Goal: Task Accomplishment & Management: Use online tool/utility

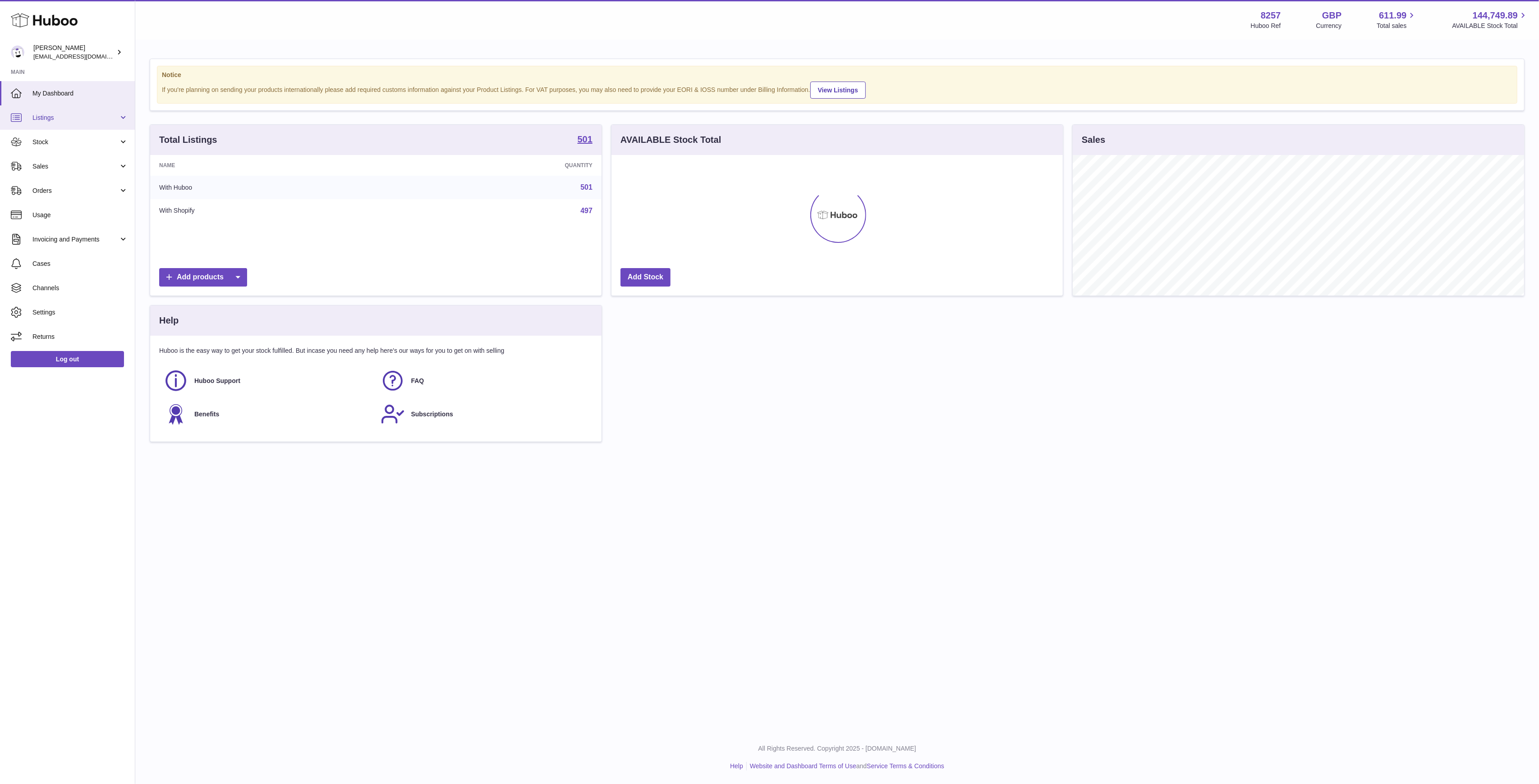
scroll to position [140, 452]
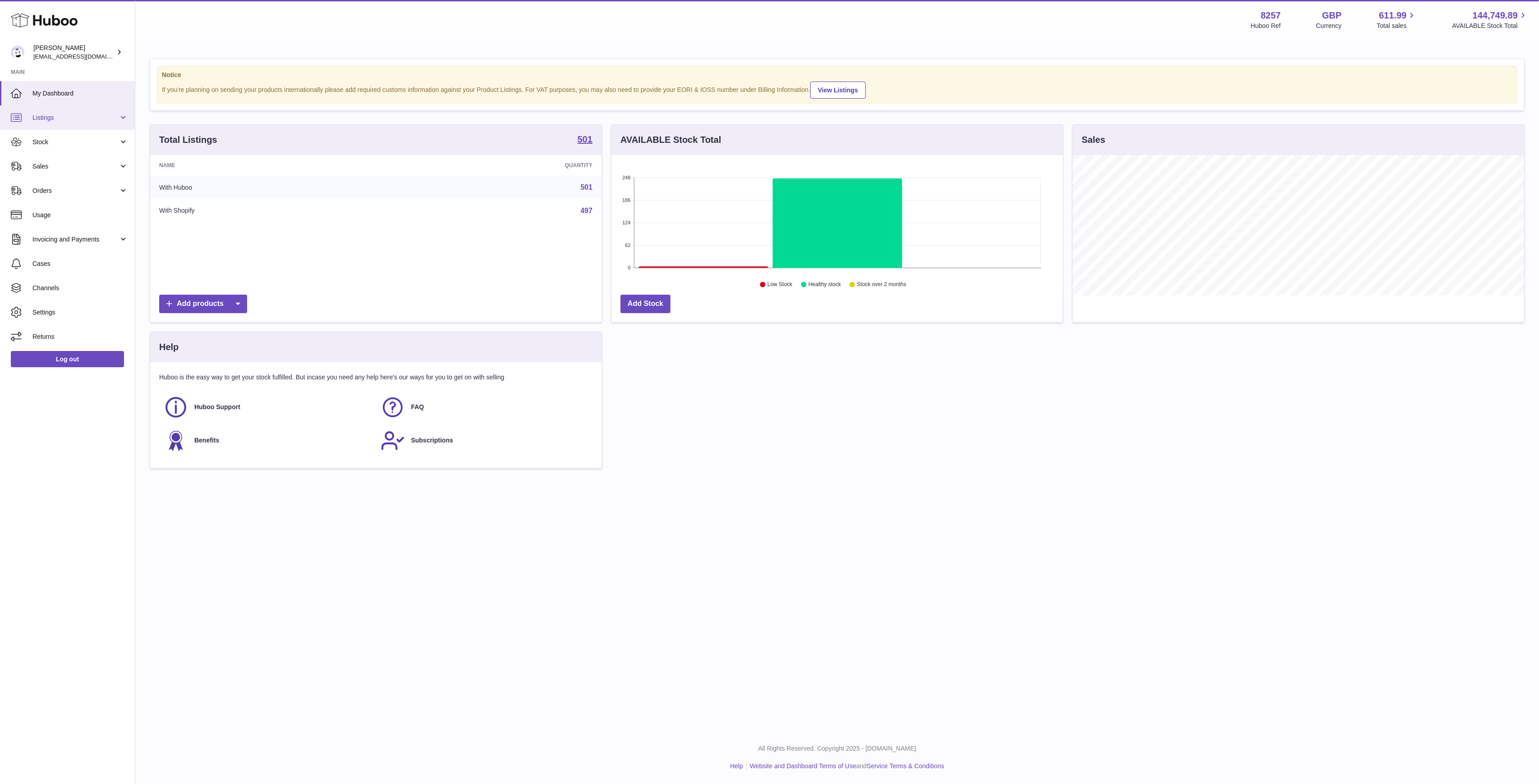
click at [90, 129] on link "Listings" at bounding box center [68, 118] width 135 height 24
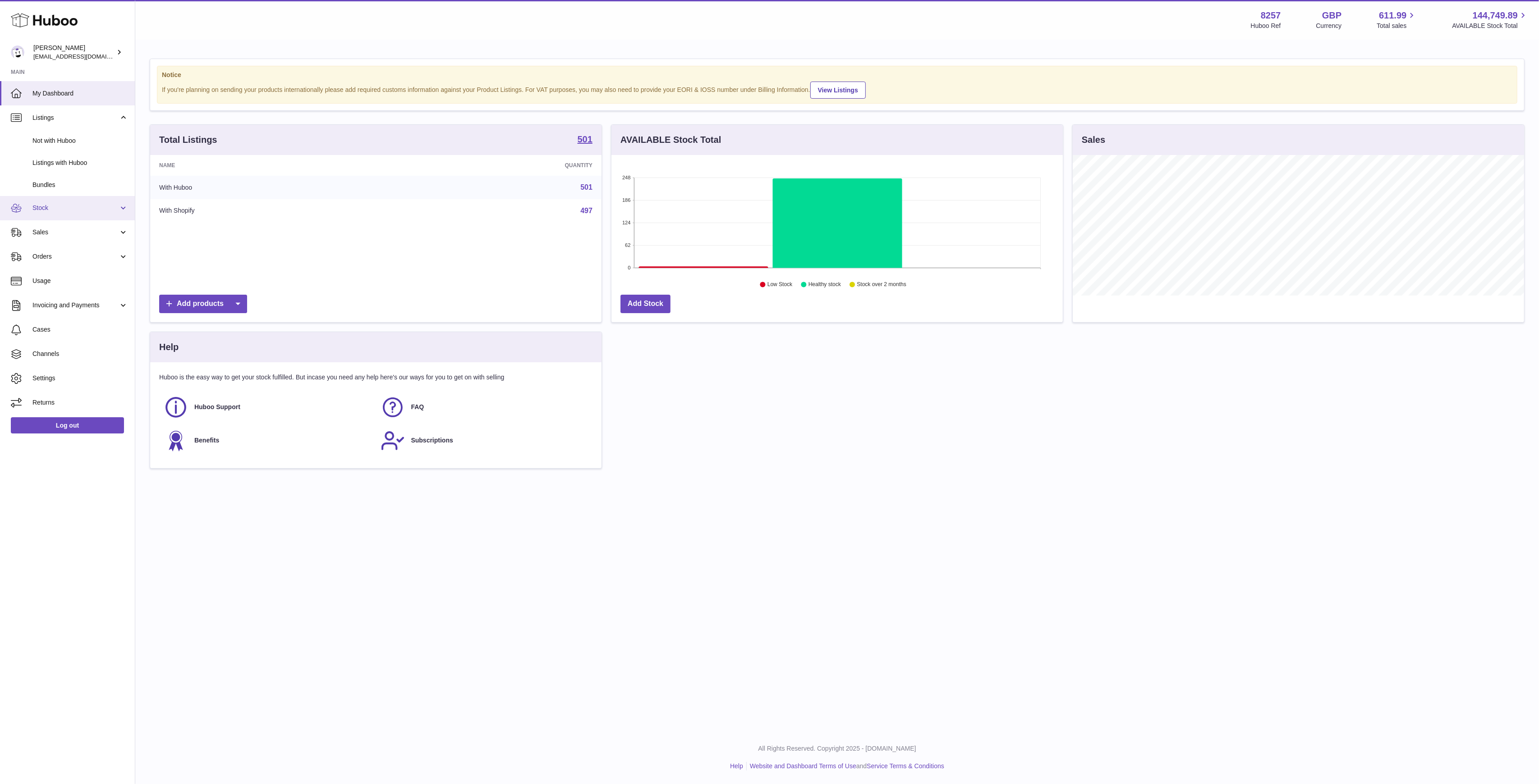
click at [85, 214] on link "Stock" at bounding box center [68, 208] width 135 height 24
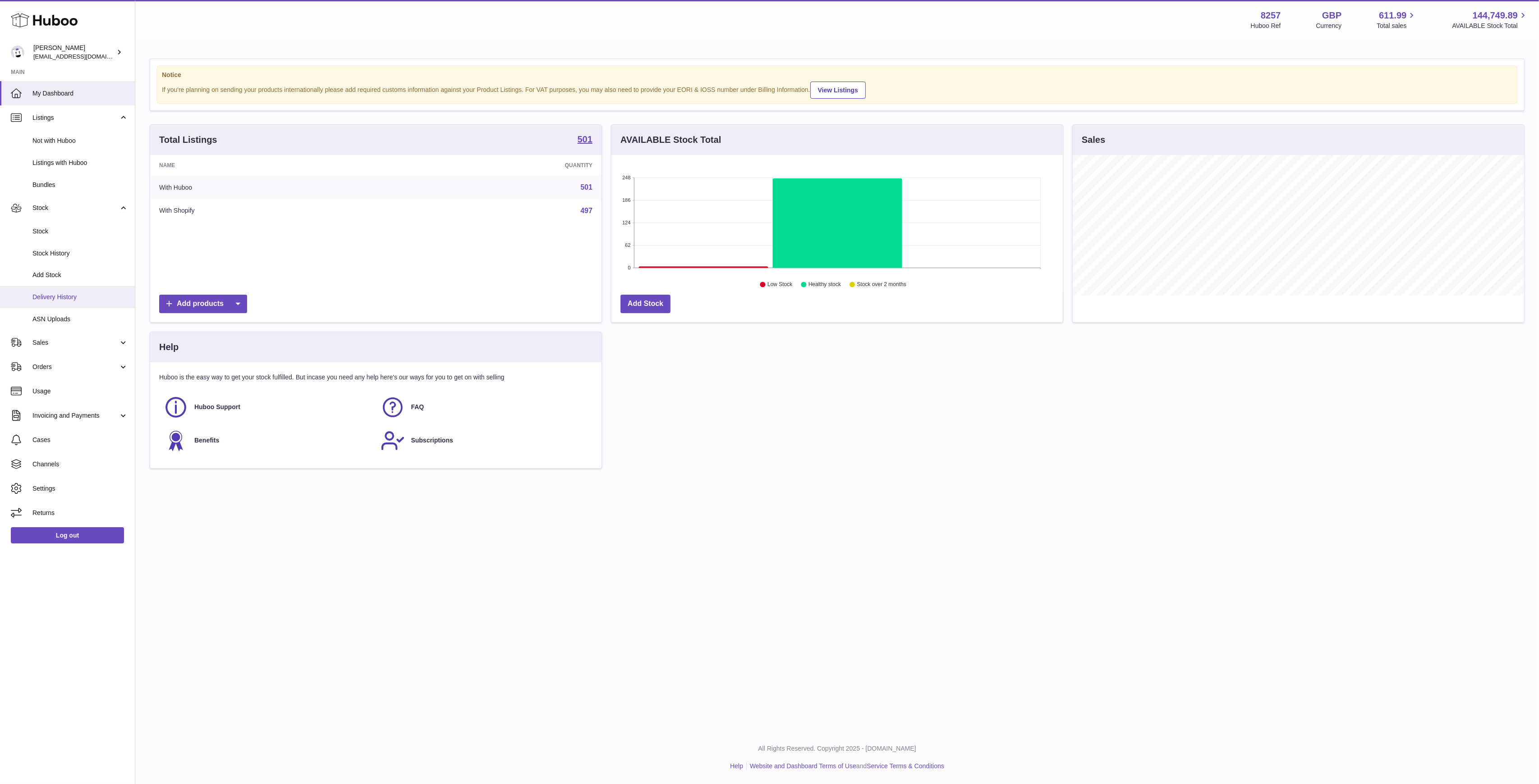
click at [81, 293] on span "Delivery History" at bounding box center [80, 297] width 96 height 8
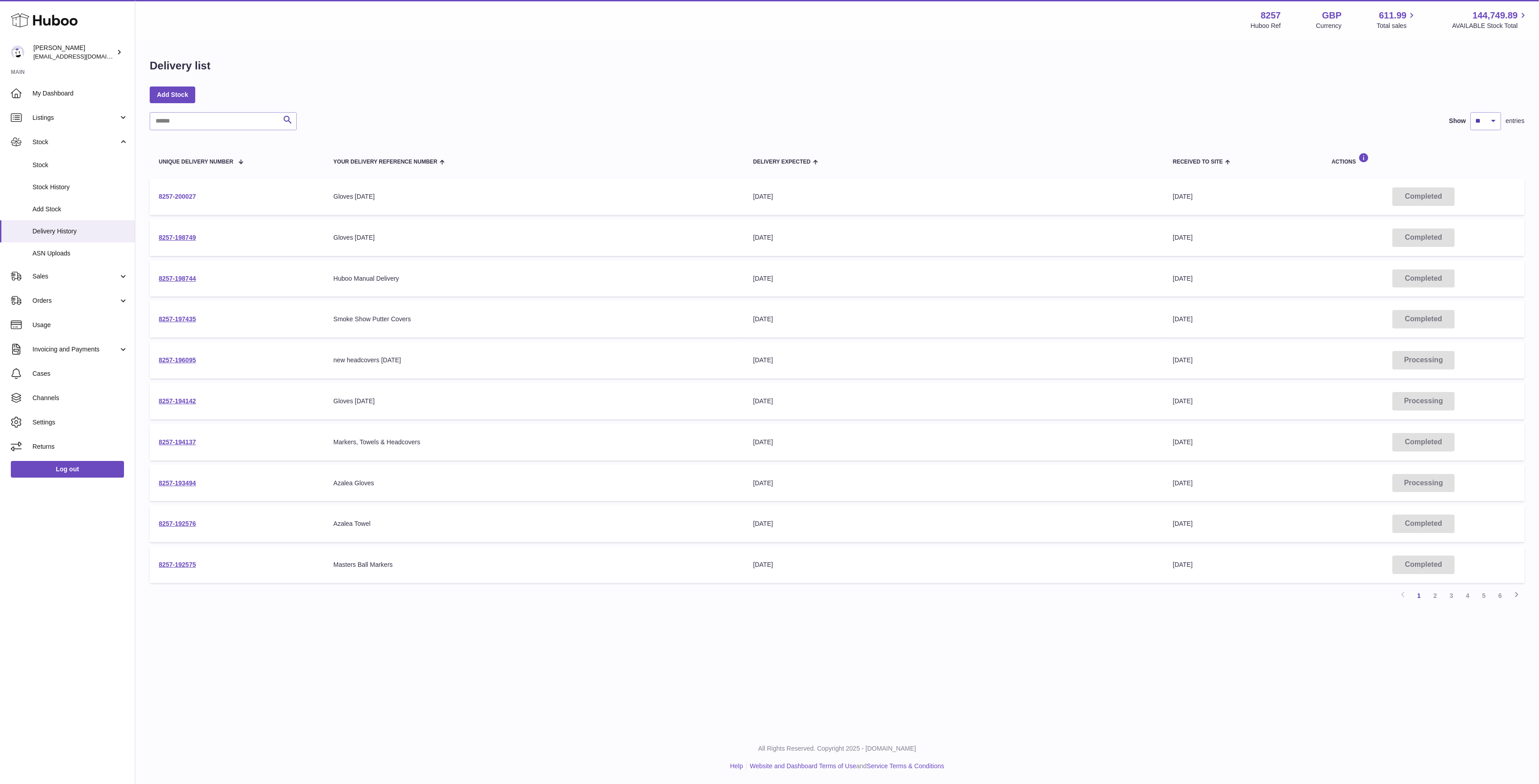
click at [169, 194] on link "8257-200027" at bounding box center [177, 196] width 38 height 7
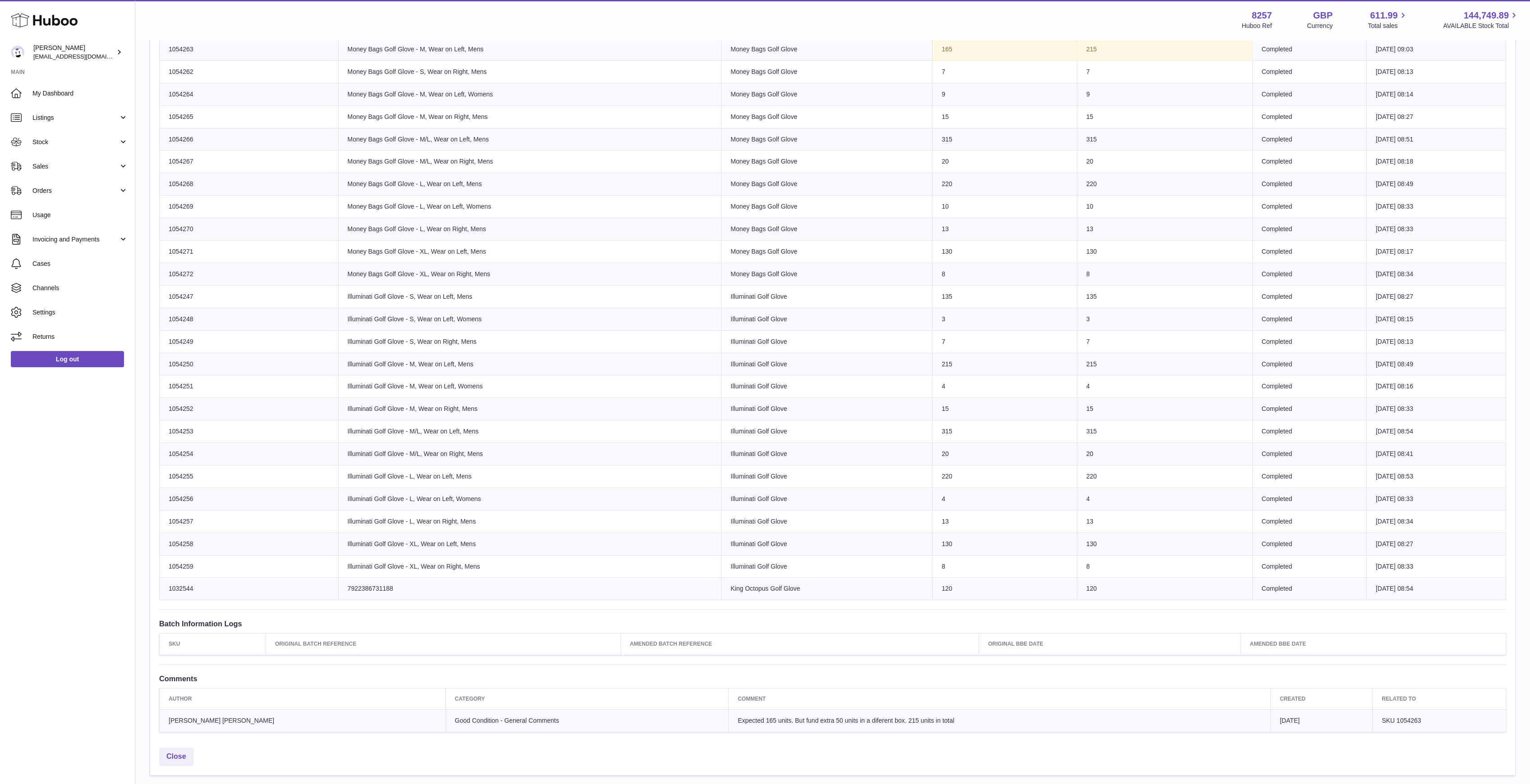
scroll to position [1142, 0]
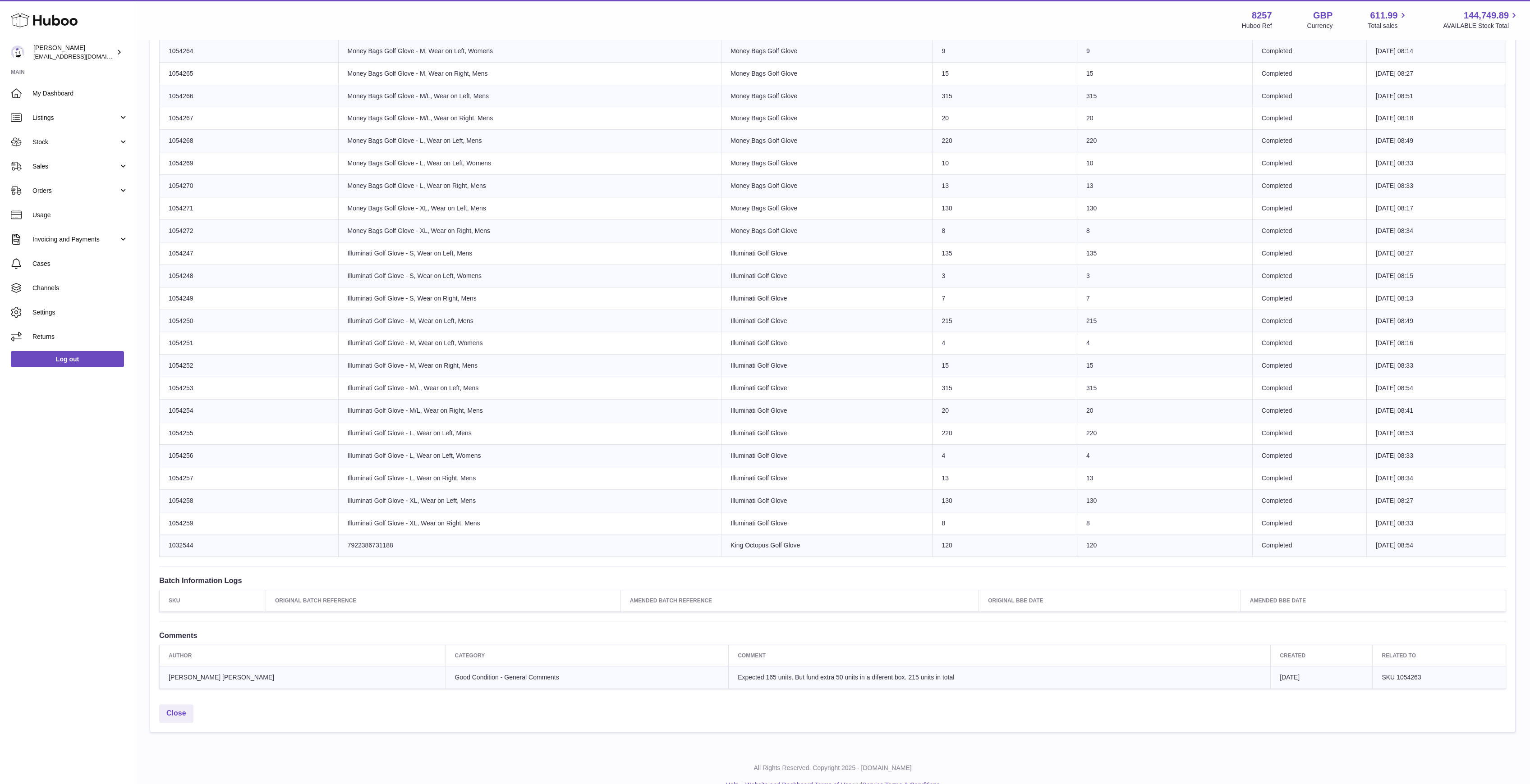
drag, startPoint x: 930, startPoint y: 676, endPoint x: 761, endPoint y: 672, distance: 169.0
click at [761, 672] on td "Expected 165 units. But fund extra 50 units in a diferent box. 215 units in tot…" at bounding box center [999, 678] width 542 height 23
click at [761, 674] on span "Expected 165 units. But fund extra 50 units in a diferent box. 215 units in tot…" at bounding box center [846, 677] width 216 height 7
drag, startPoint x: 755, startPoint y: 670, endPoint x: 867, endPoint y: 681, distance: 112.5
click at [865, 681] on td "Expected 165 units. But fund extra 50 units in a diferent box. 215 units in tot…" at bounding box center [999, 678] width 542 height 23
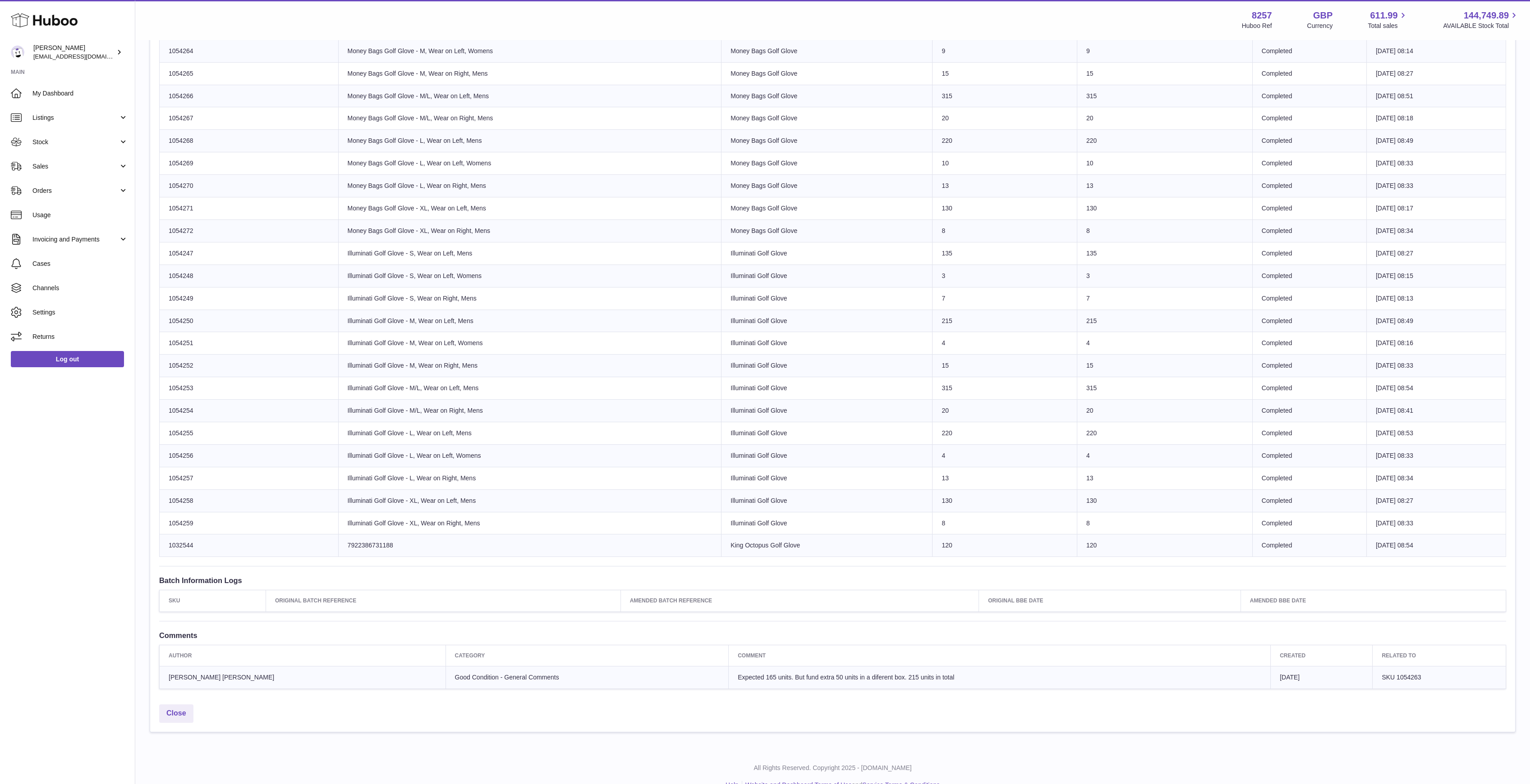
click at [867, 681] on td "Expected 165 units. But fund extra 50 units in a diferent box. 215 units in tot…" at bounding box center [999, 678] width 542 height 23
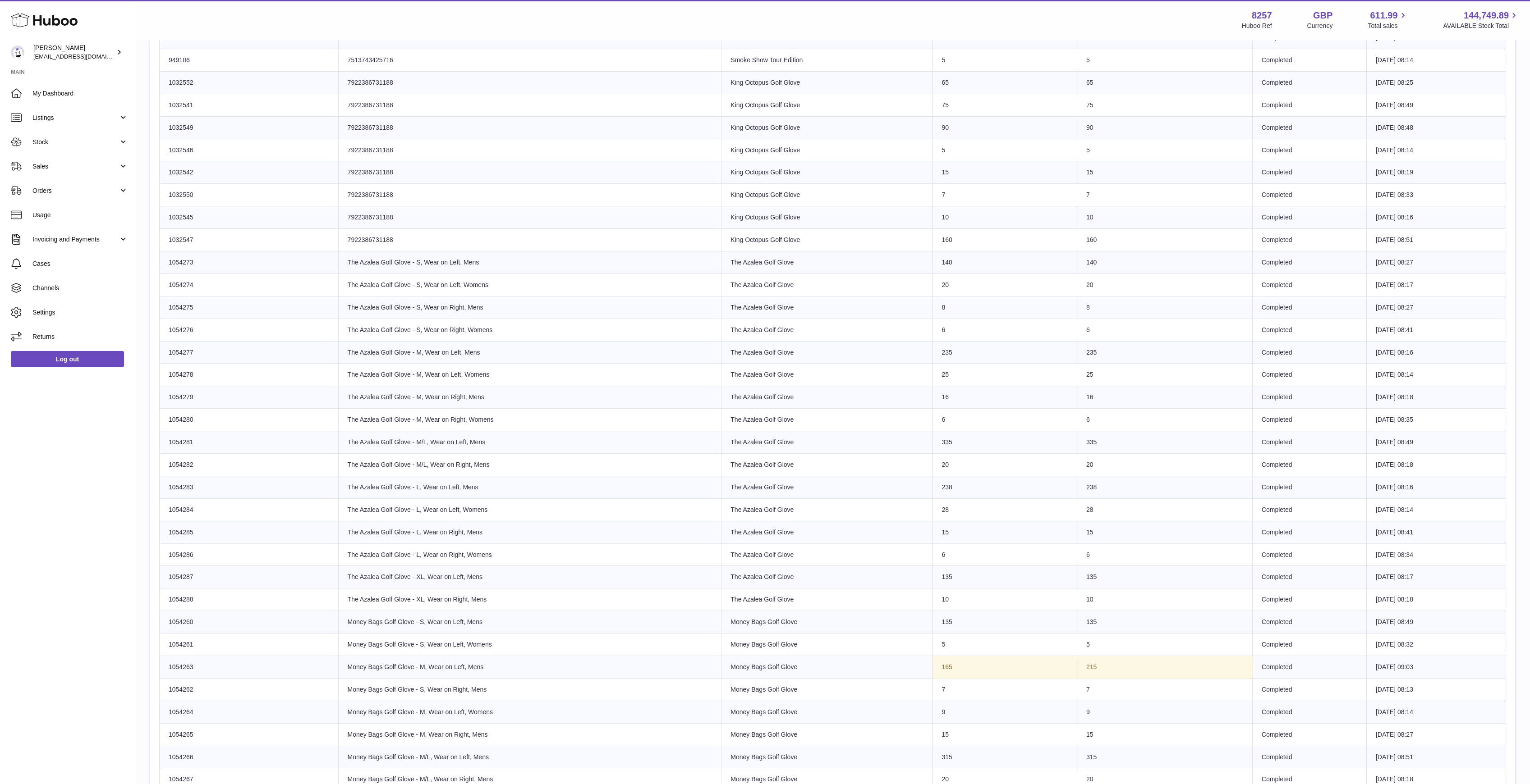
scroll to position [240, 0]
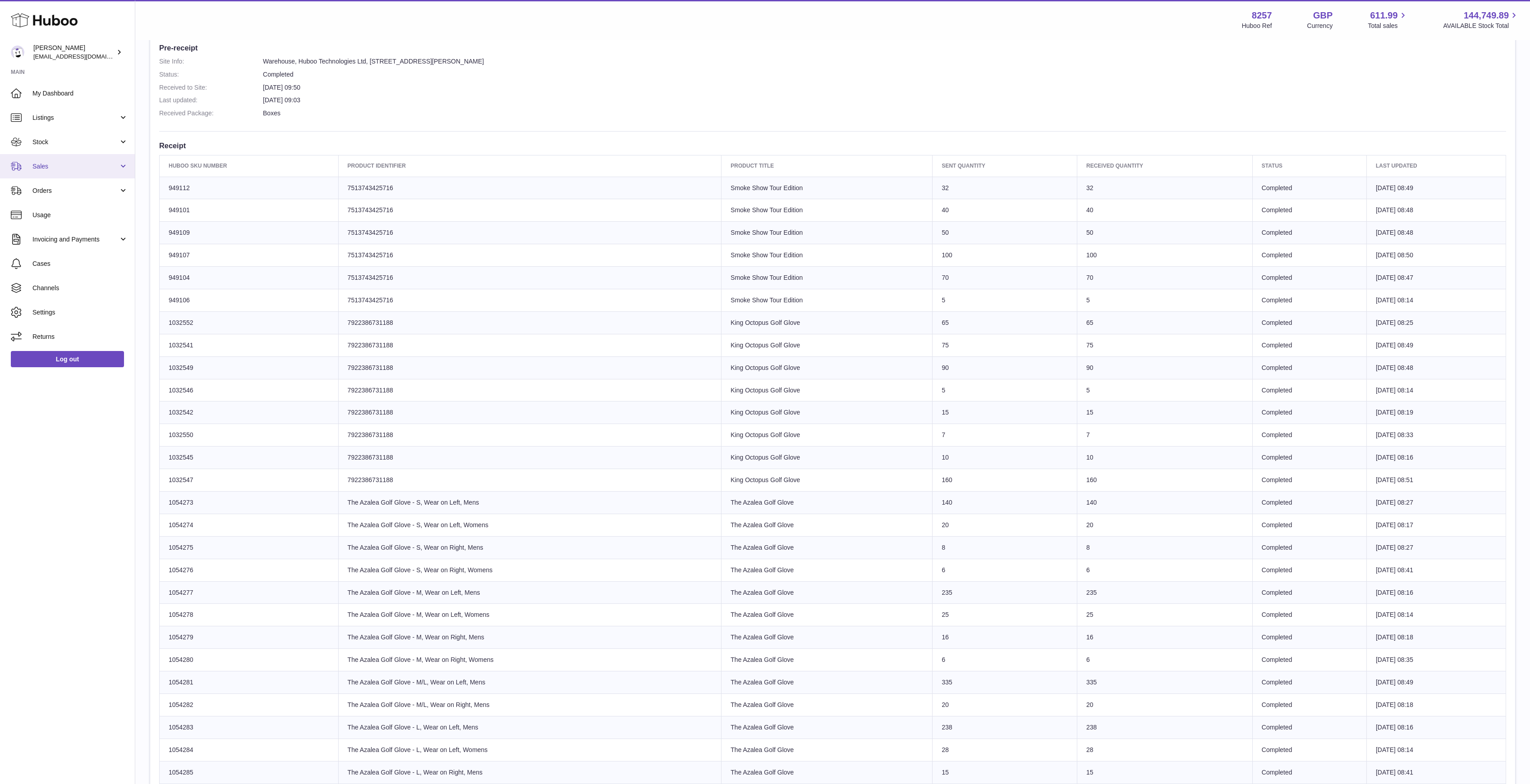
click at [109, 175] on link "Sales" at bounding box center [68, 166] width 135 height 24
click at [95, 203] on link "Add Manual Order" at bounding box center [68, 211] width 135 height 22
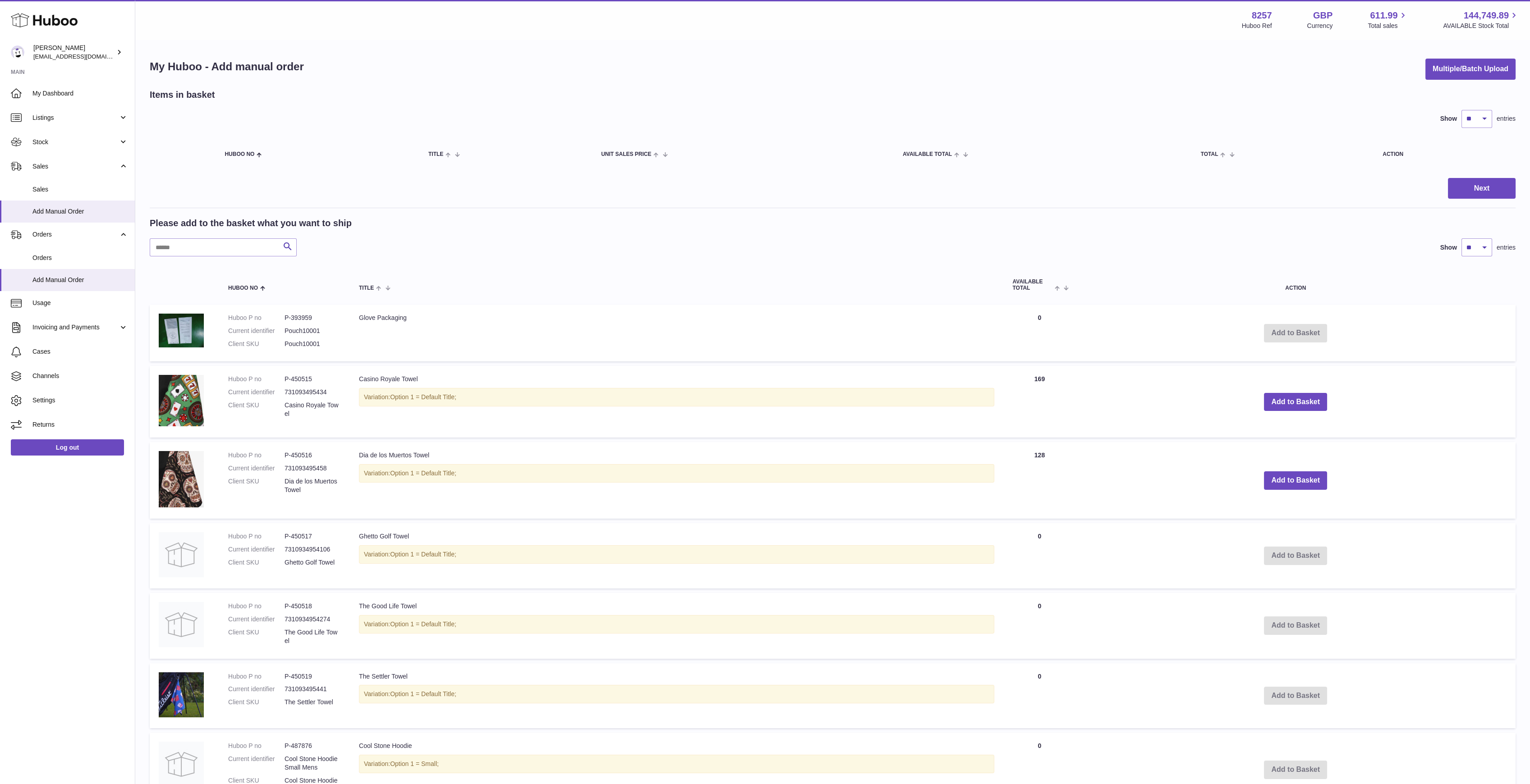
click at [184, 236] on div "Please add to the basket what you want to ship Search Show ** ** ** *** entries" at bounding box center [833, 237] width 1366 height 39
click at [186, 240] on input "text" at bounding box center [223, 247] width 147 height 18
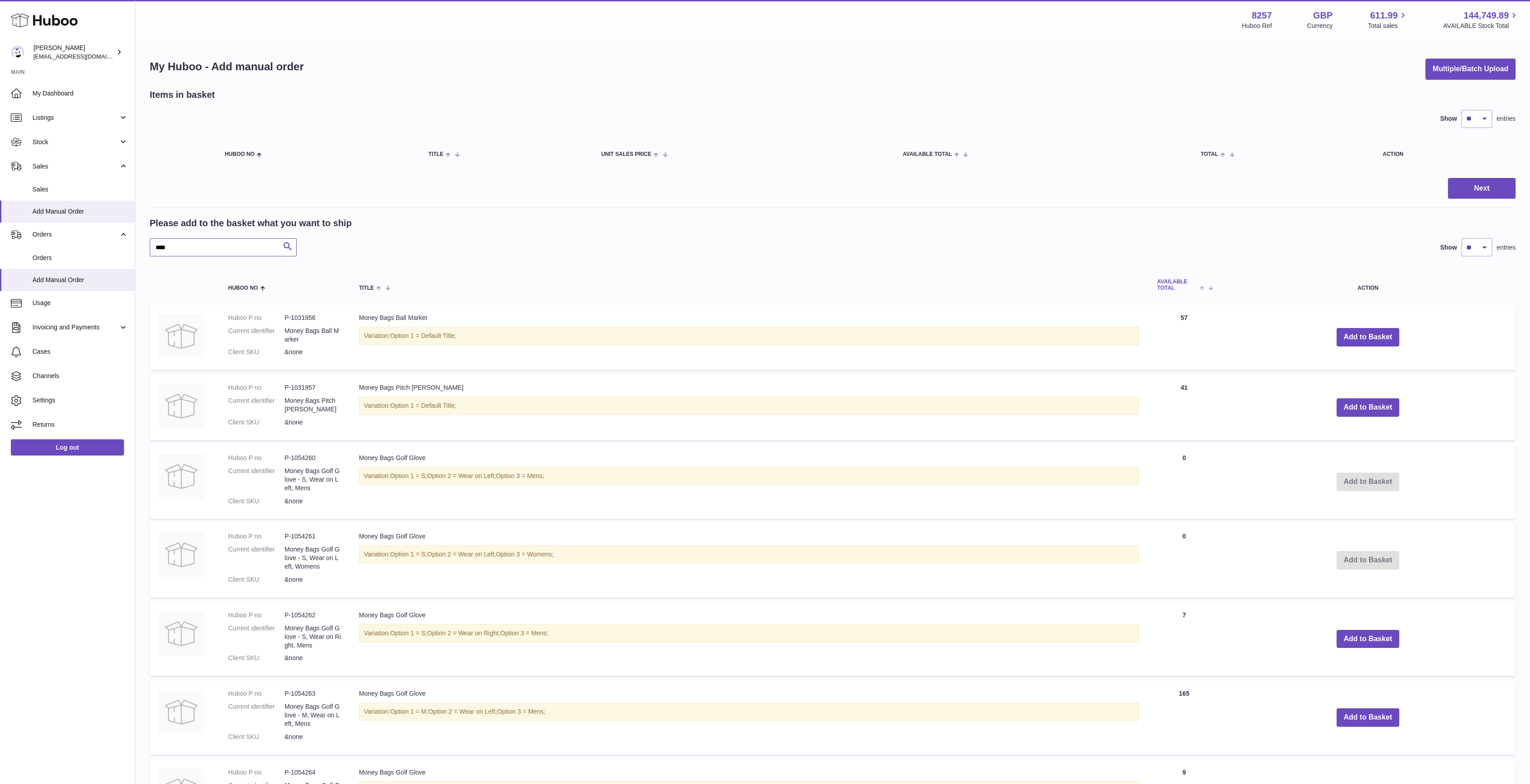
type input "****"
click at [1172, 283] on span "AVAILABLE Total" at bounding box center [1177, 285] width 40 height 12
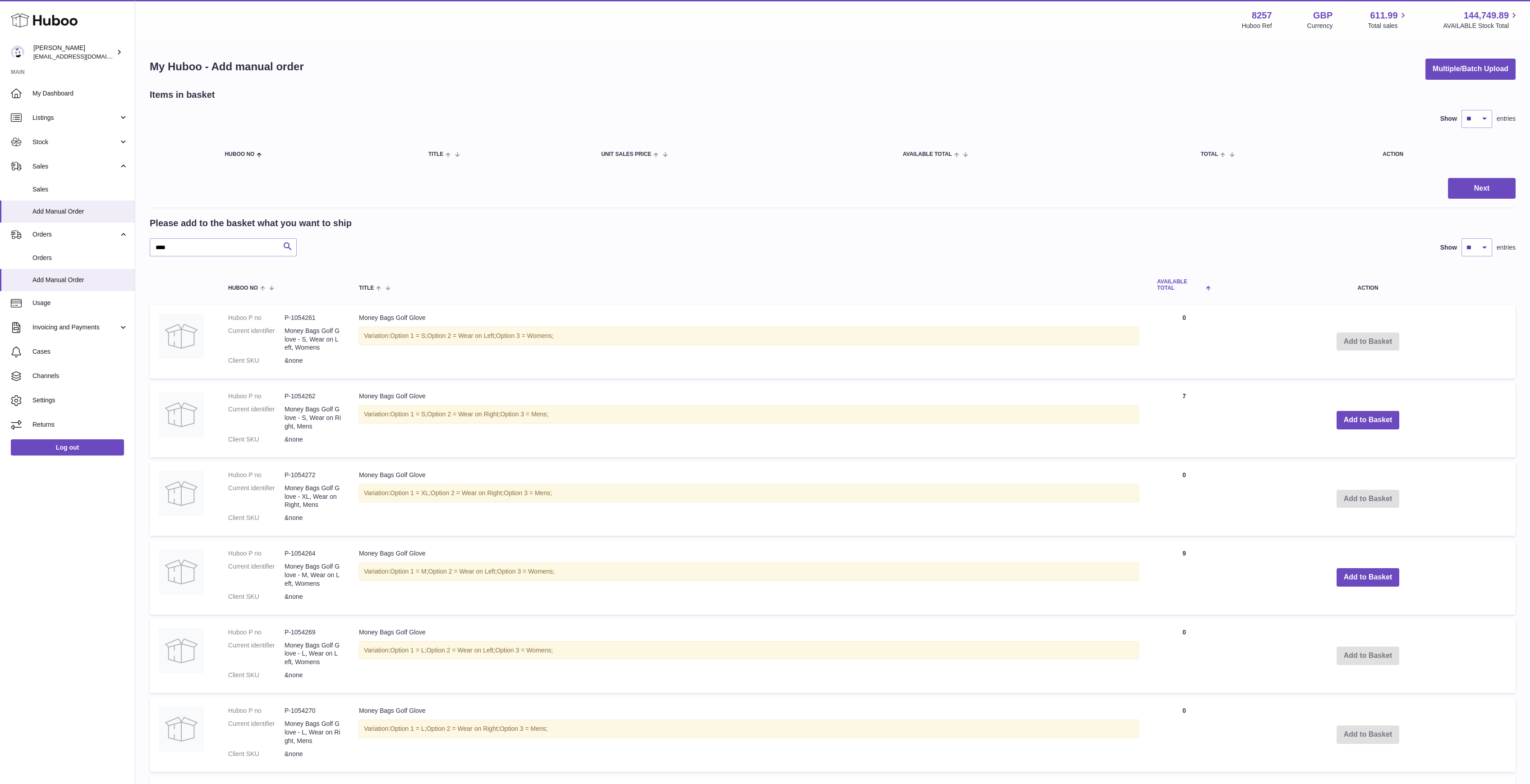
click at [1172, 283] on span "AVAILABLE Total" at bounding box center [1181, 285] width 47 height 12
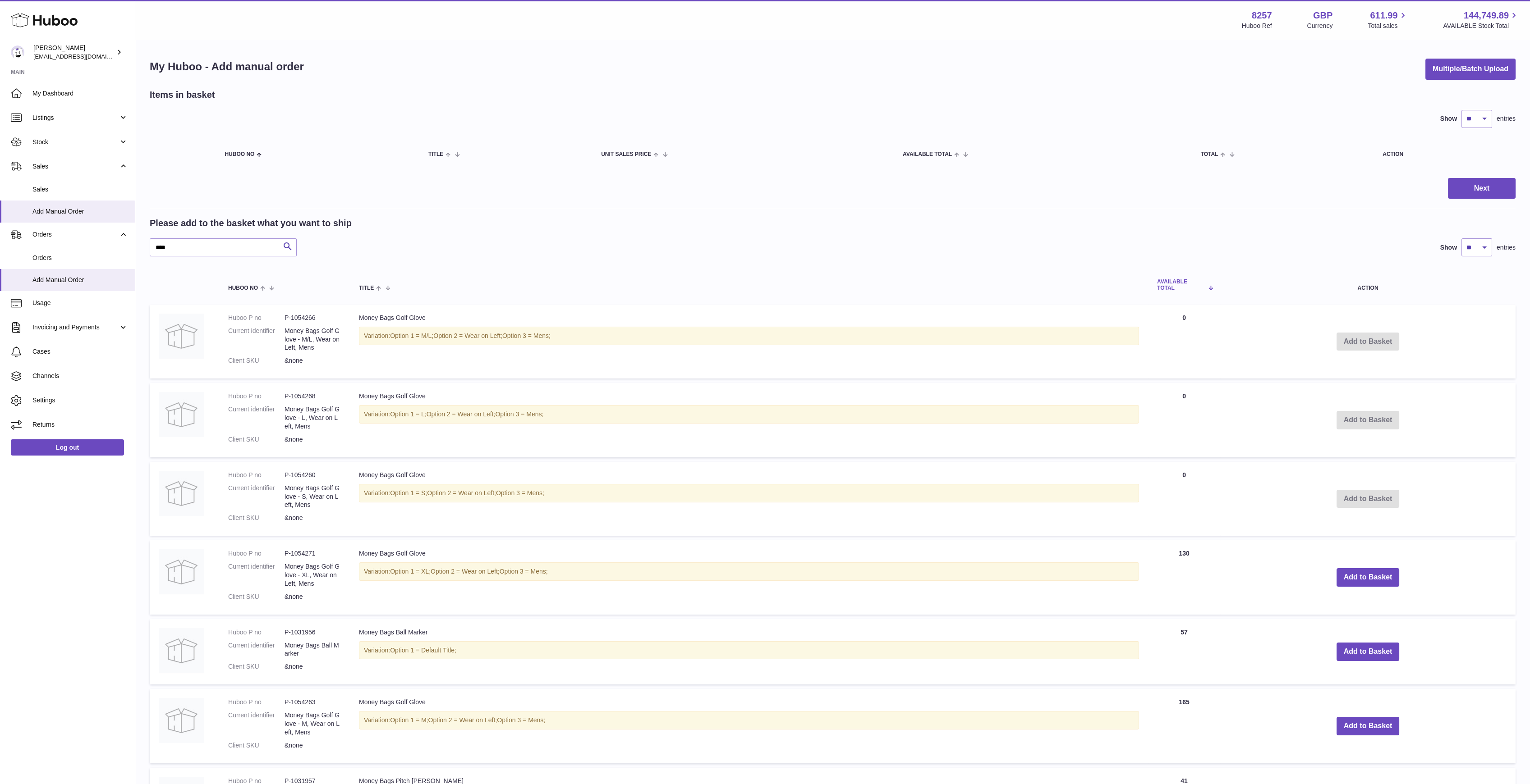
click at [1172, 283] on span "AVAILABLE Total" at bounding box center [1181, 285] width 47 height 12
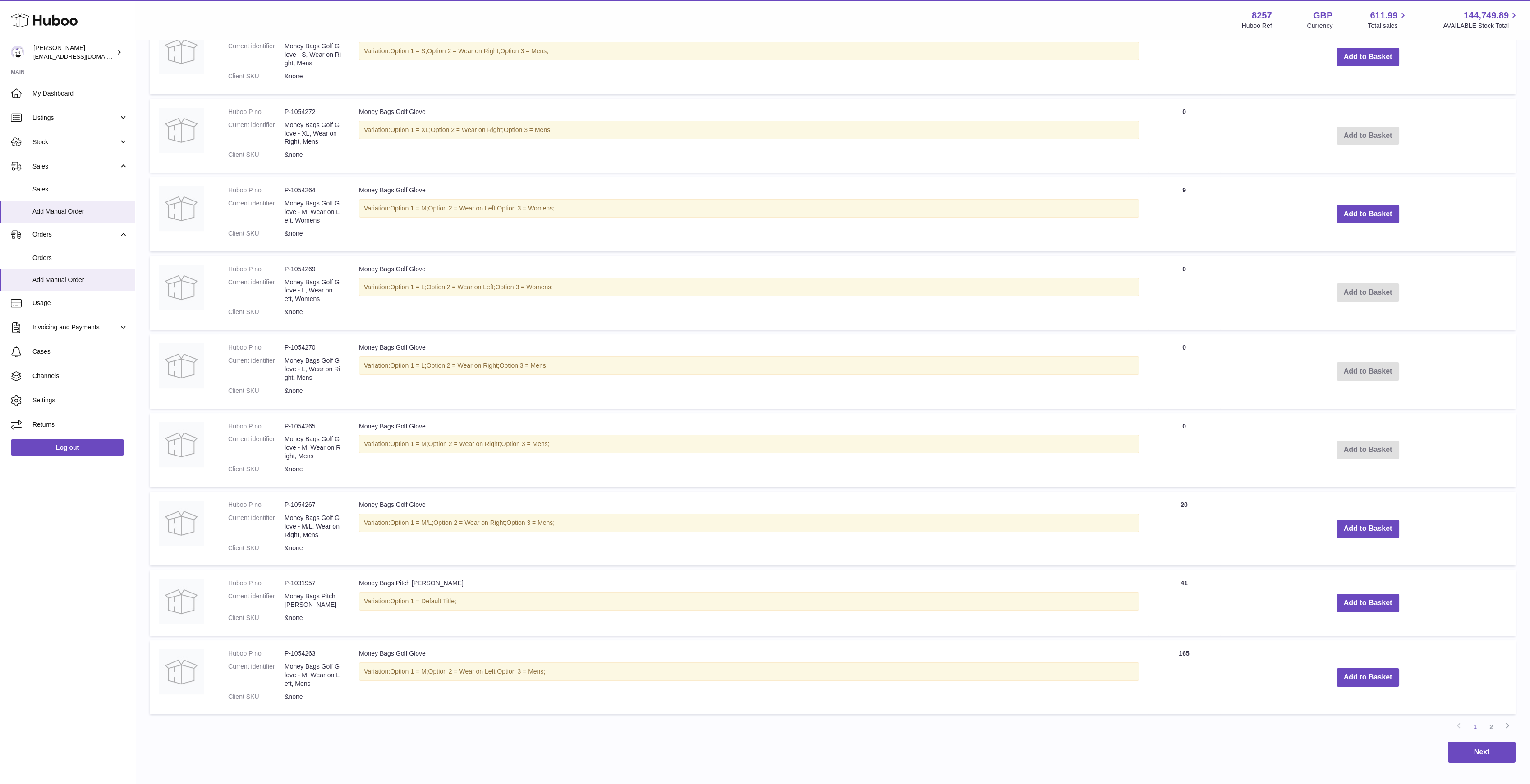
scroll to position [411, 0]
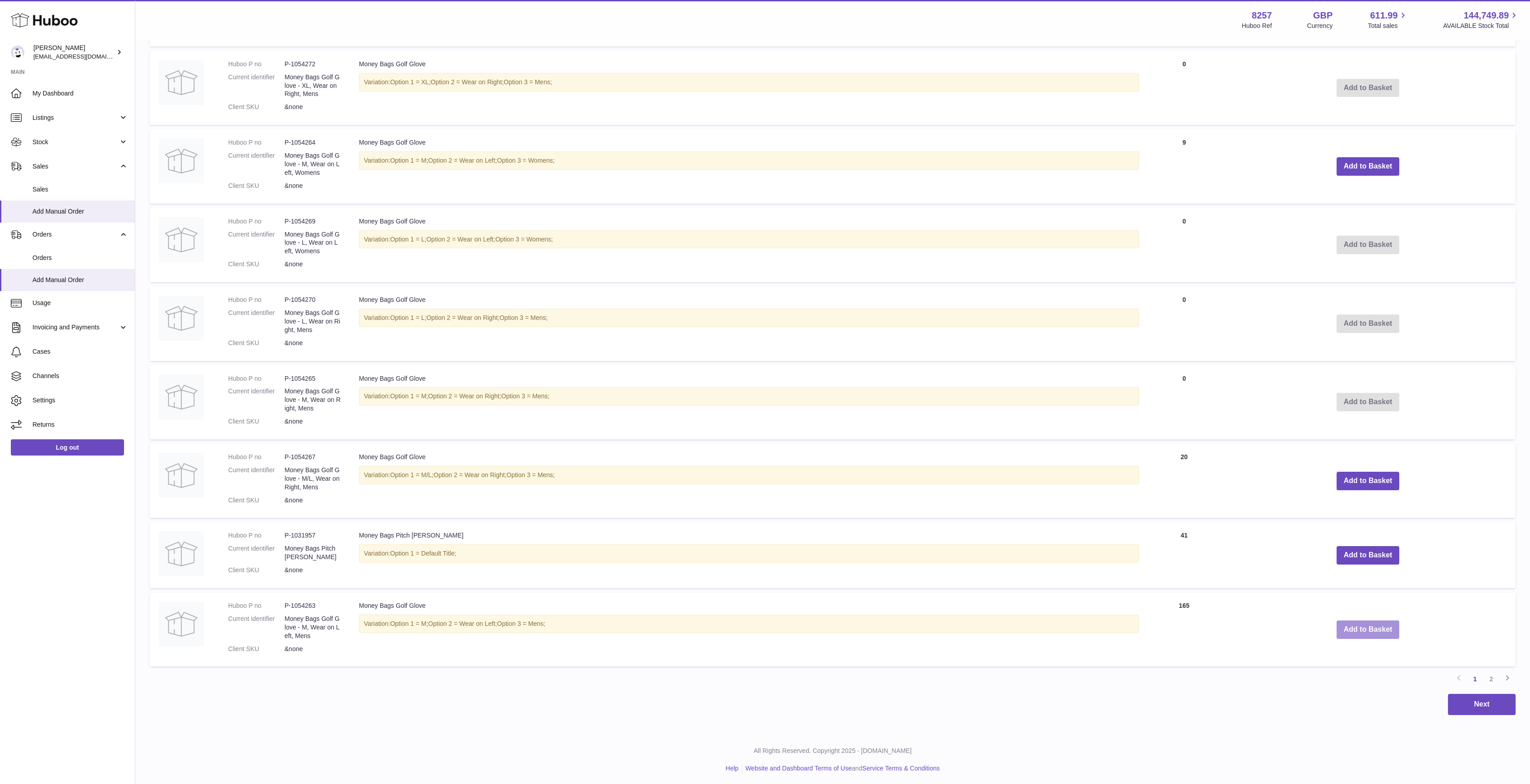
click at [1393, 626] on button "Add to Basket" at bounding box center [1368, 629] width 63 height 19
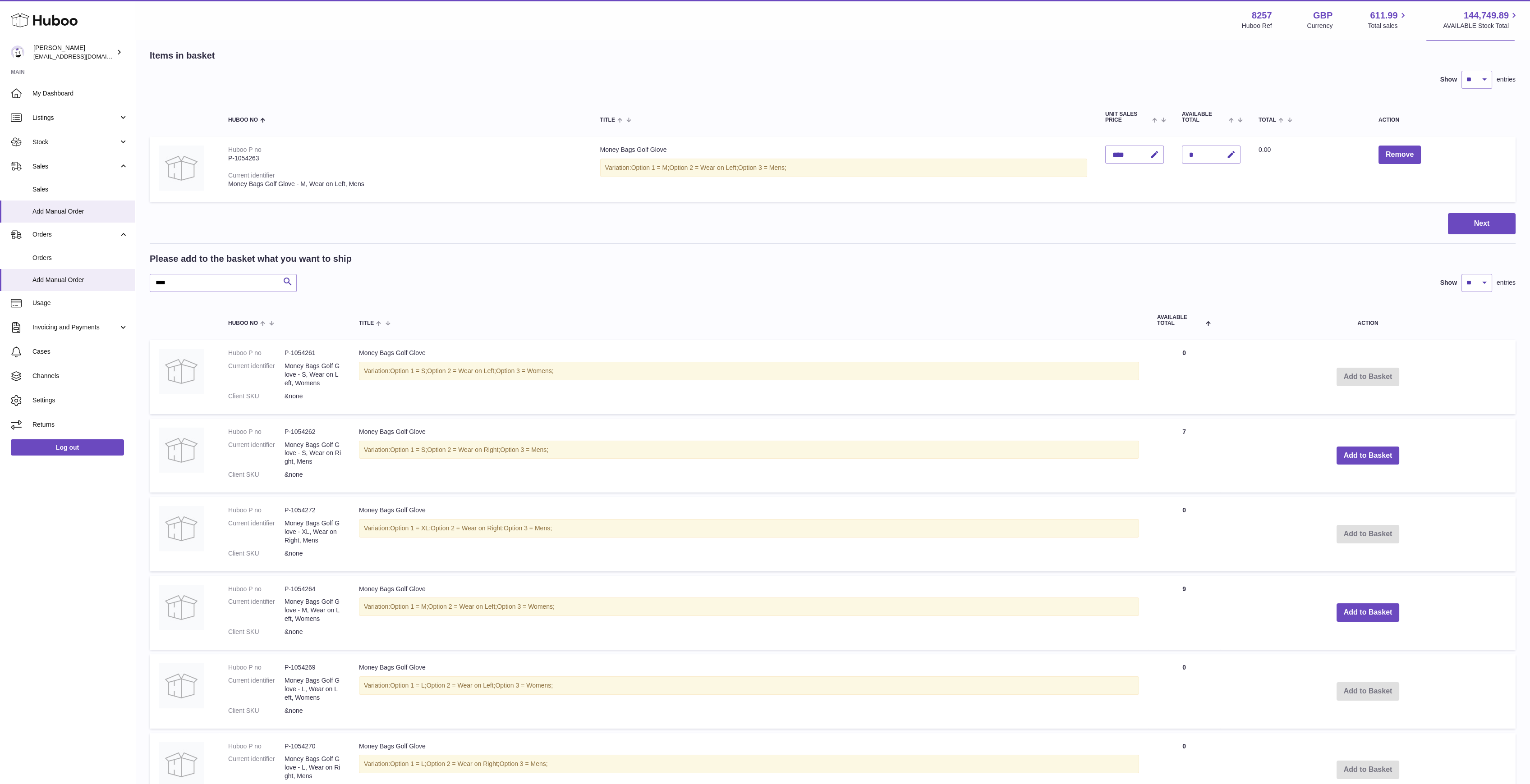
scroll to position [0, 0]
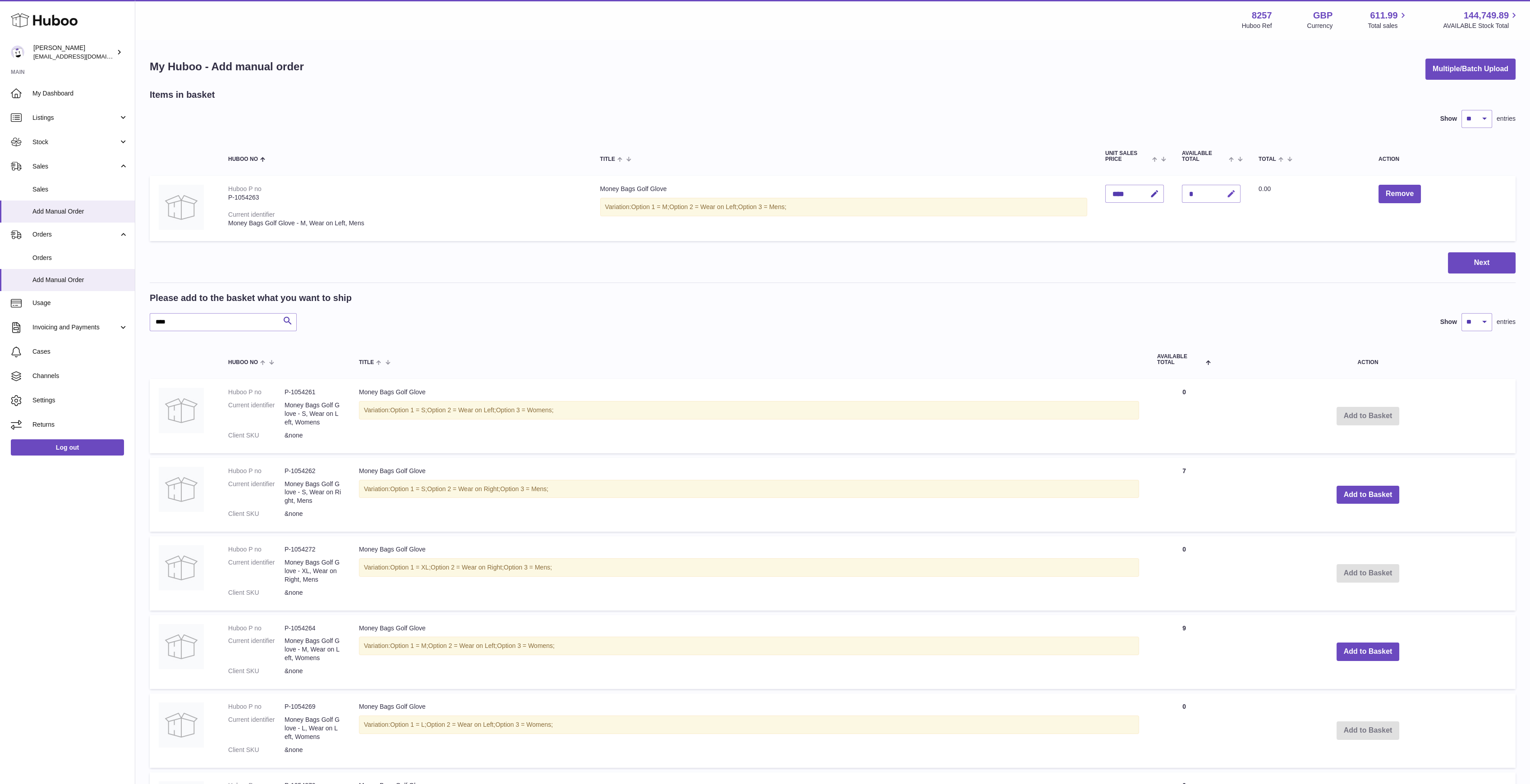
click at [1238, 192] on button "button" at bounding box center [1229, 193] width 21 height 19
type input "*"
click at [1228, 187] on button "submit" at bounding box center [1230, 193] width 17 height 14
click at [197, 319] on input "****" at bounding box center [223, 322] width 147 height 18
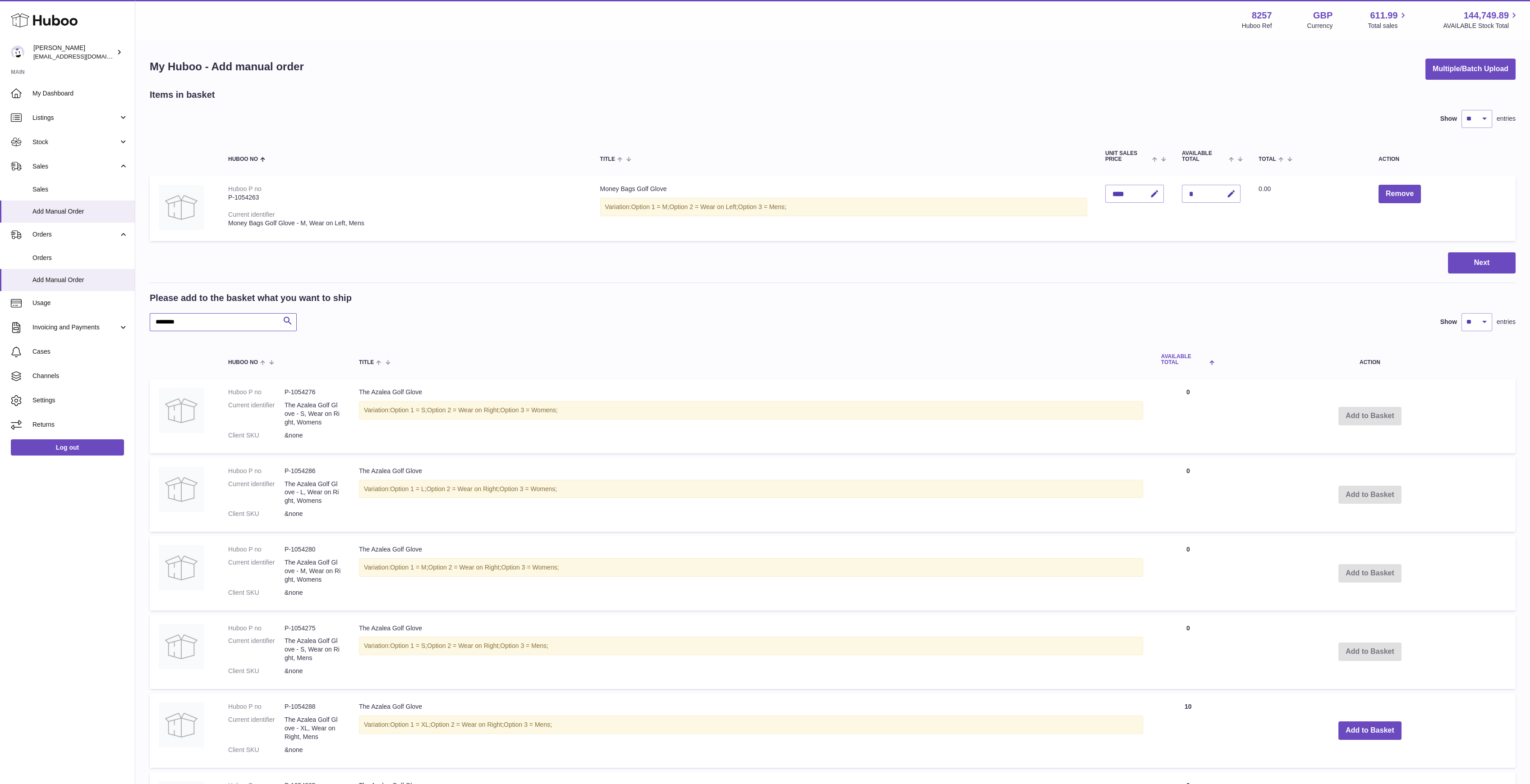
type input "********"
click at [1175, 352] on th "AVAILABLE Total" at bounding box center [1188, 359] width 72 height 30
click at [1177, 355] on span "AVAILABLE Total" at bounding box center [1181, 359] width 47 height 12
click at [1177, 355] on span "AVAILABLE Total" at bounding box center [1185, 359] width 47 height 12
click at [1339, 570] on button "Add to Basket" at bounding box center [1368, 573] width 63 height 19
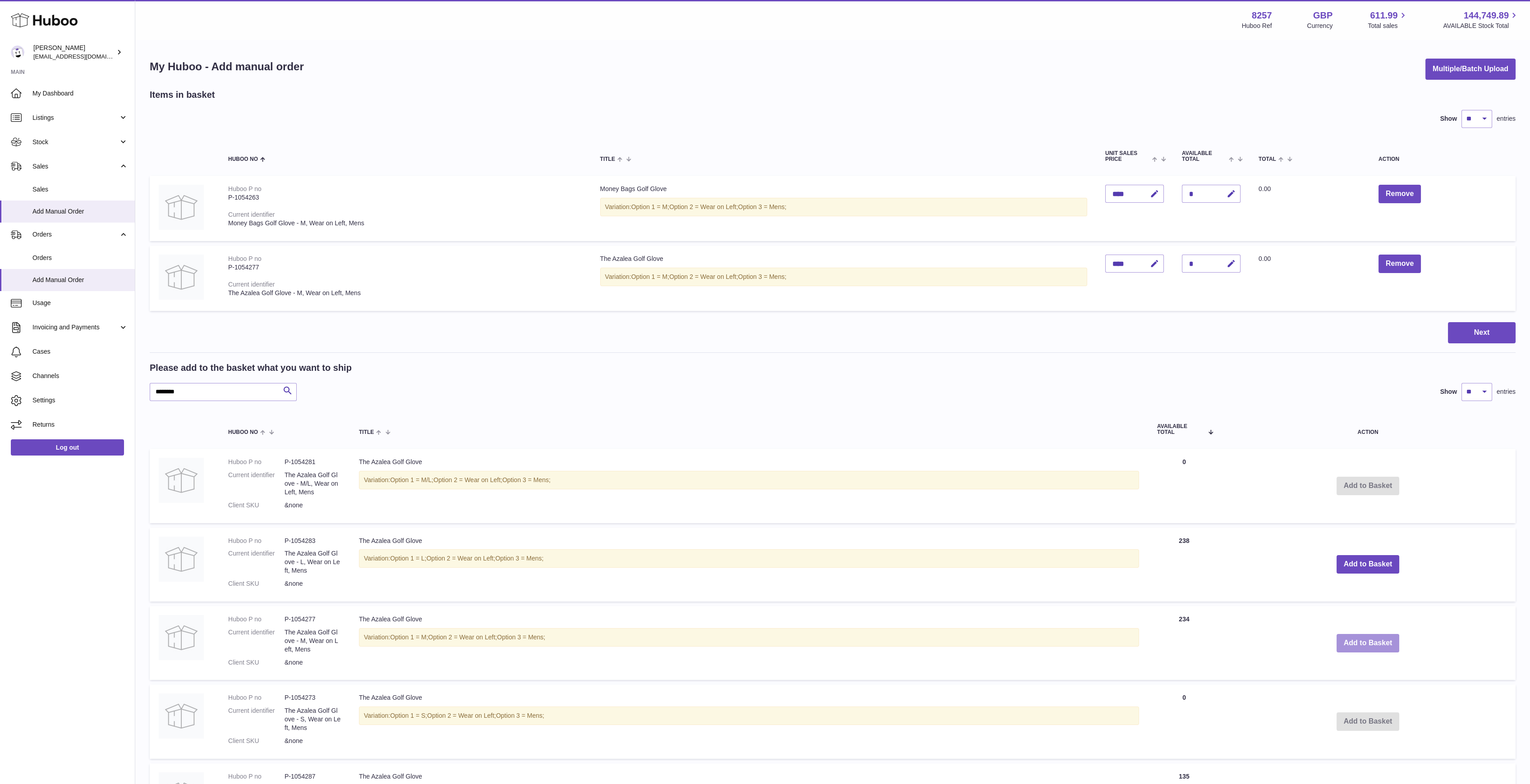
click at [1354, 641] on button "Add to Basket" at bounding box center [1368, 643] width 63 height 19
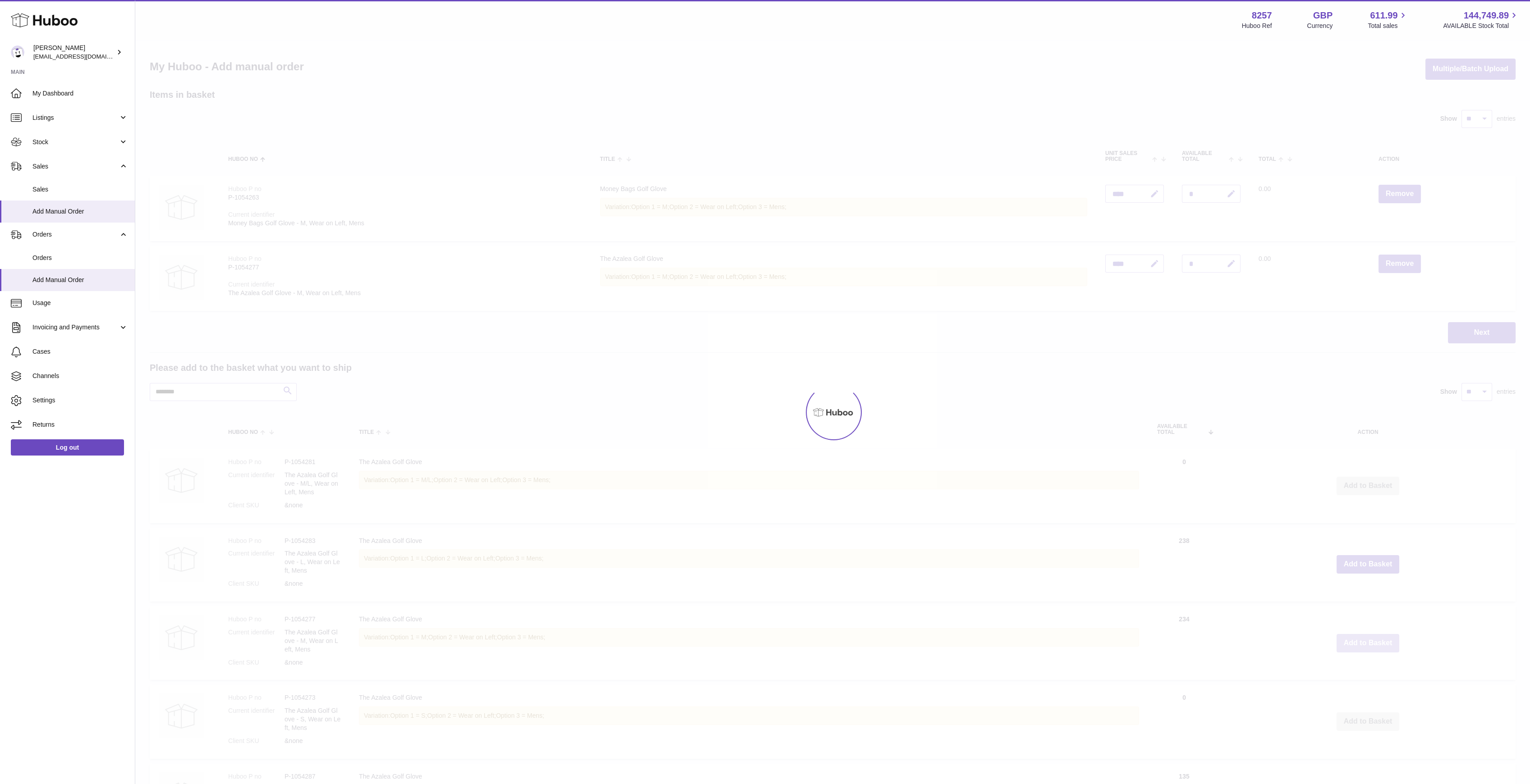
type input "*"
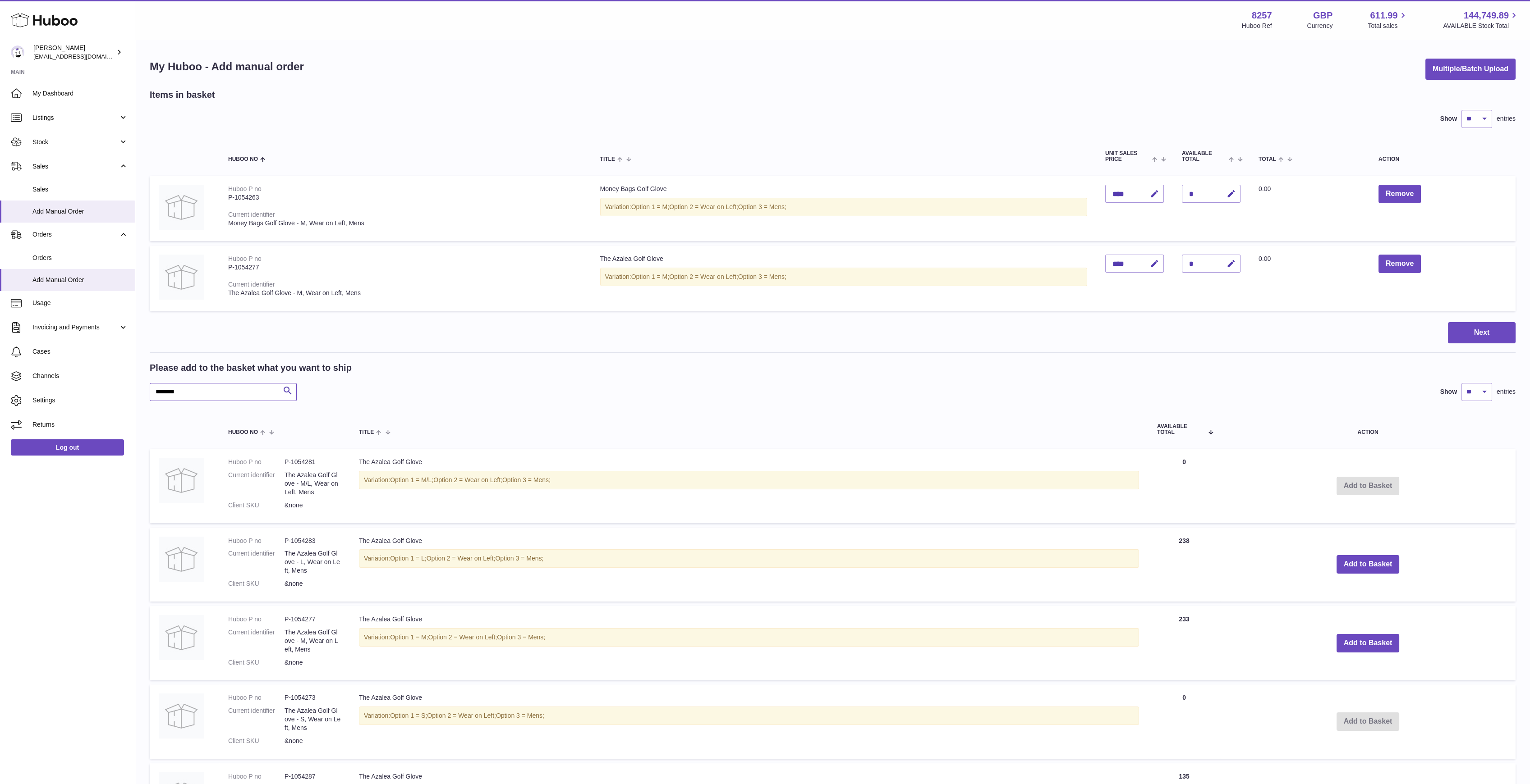
click at [216, 392] on input "********" at bounding box center [223, 392] width 147 height 18
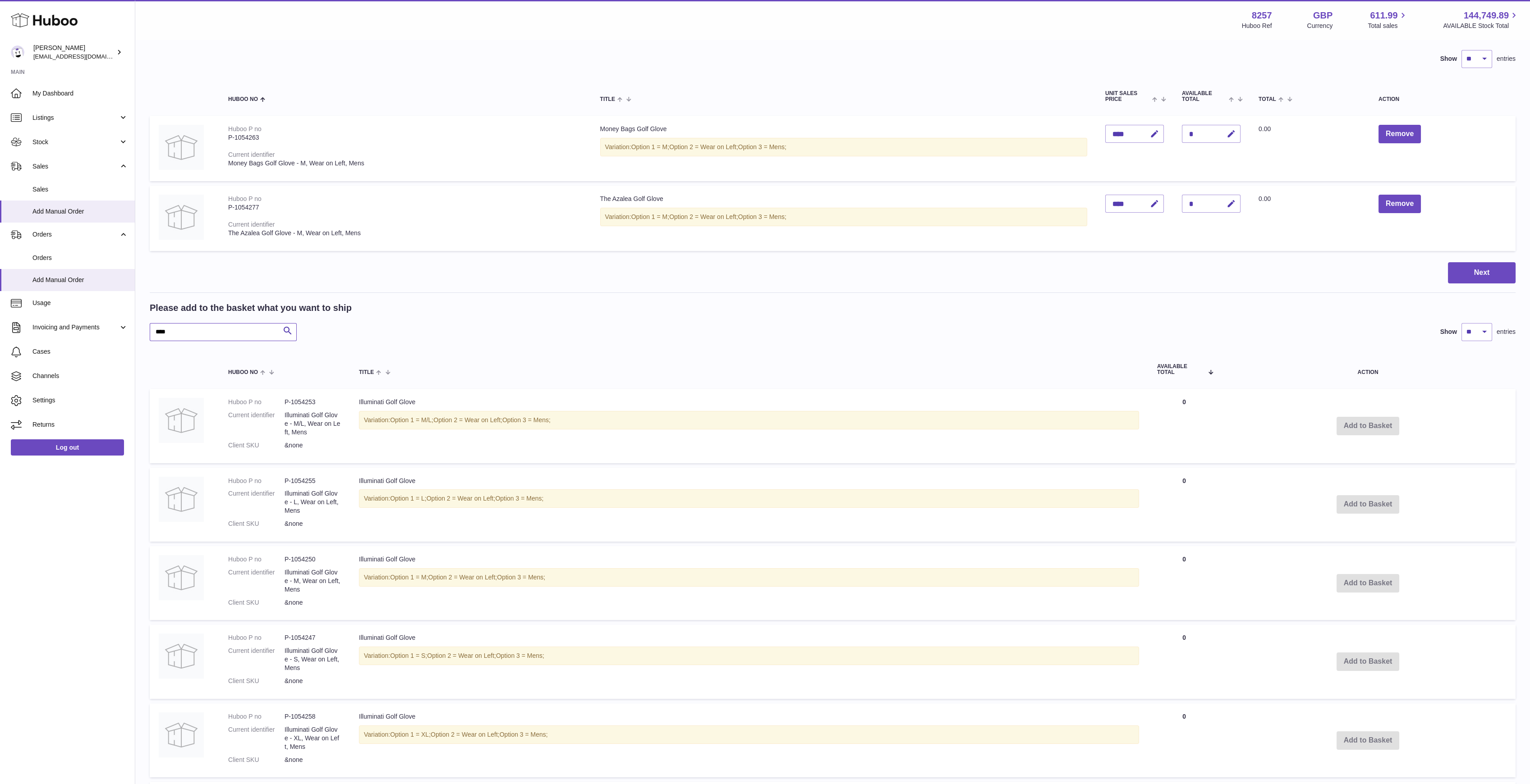
type input "****"
